Goal: Information Seeking & Learning: Stay updated

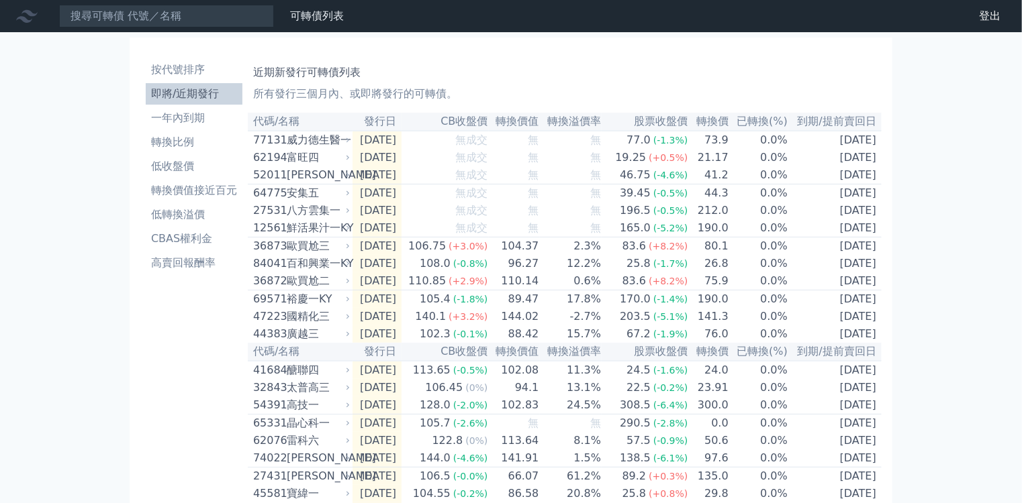
click at [172, 86] on li "即將/近期發行" at bounding box center [194, 94] width 97 height 16
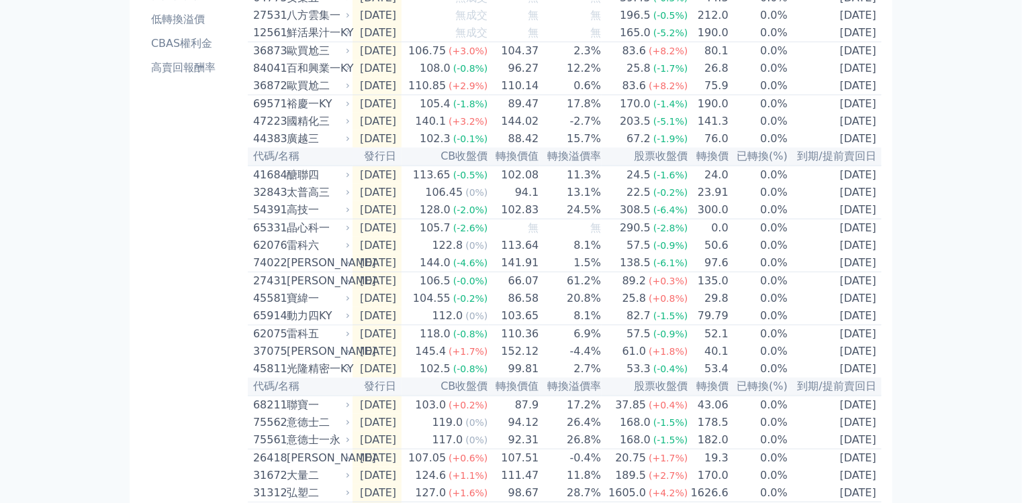
scroll to position [215, 0]
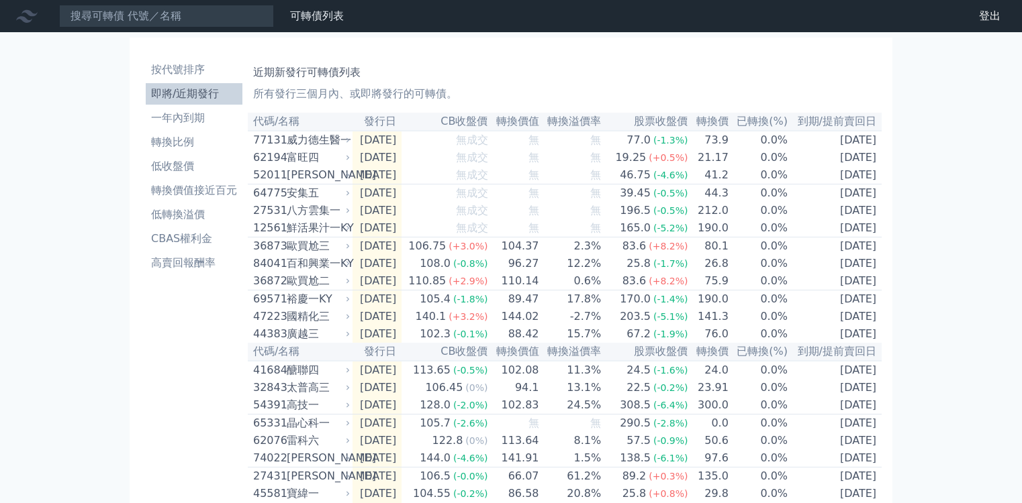
scroll to position [214, 0]
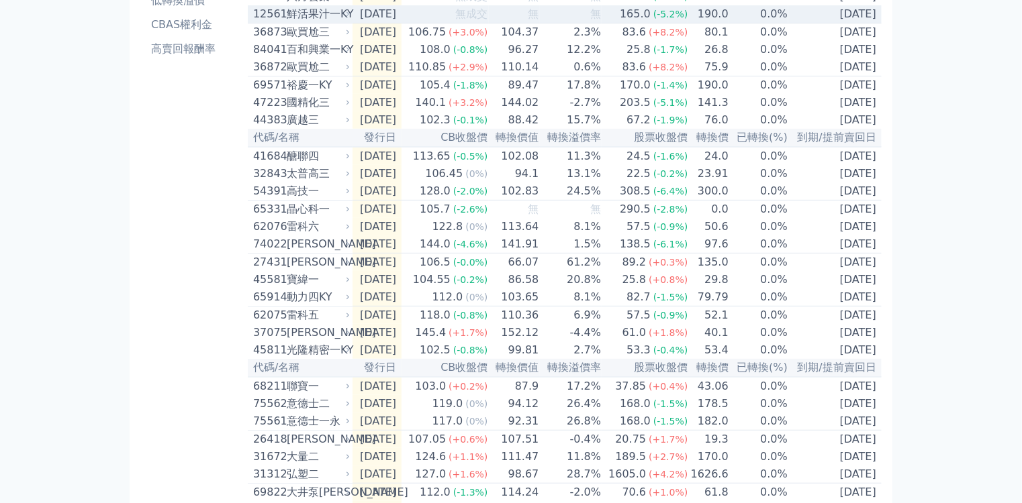
click at [352, 23] on td "[DATE]" at bounding box center [376, 14] width 49 height 18
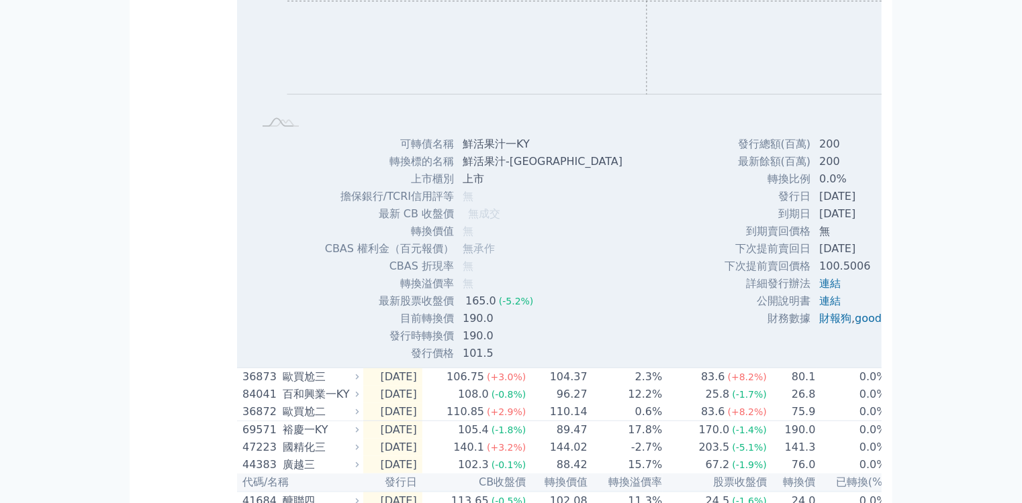
scroll to position [483, 0]
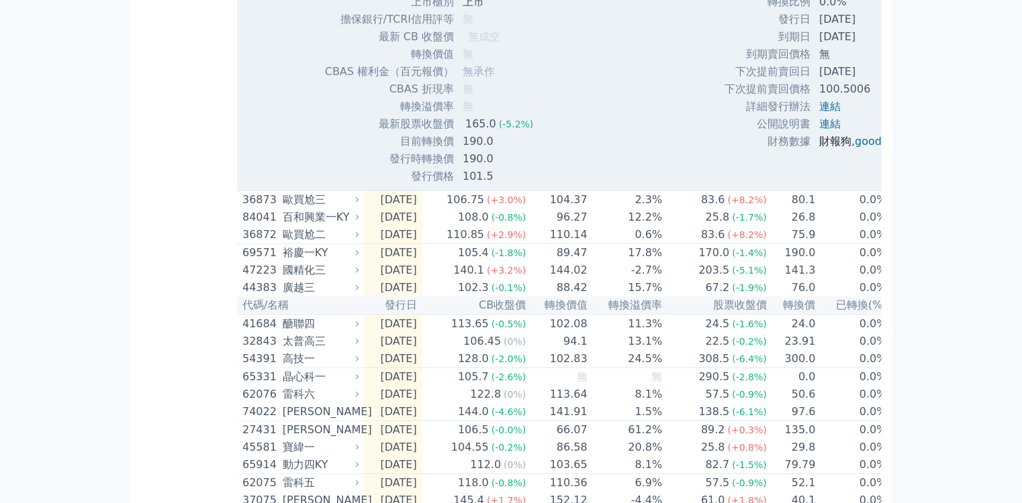
click at [819, 148] on link "財報狗" at bounding box center [835, 141] width 32 height 13
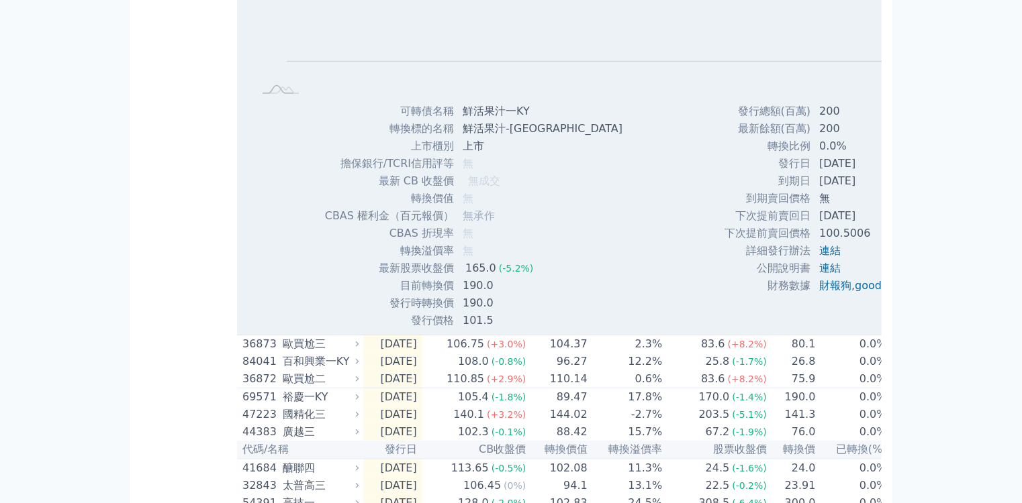
scroll to position [268, 0]
